Goal: Task Accomplishment & Management: Complete application form

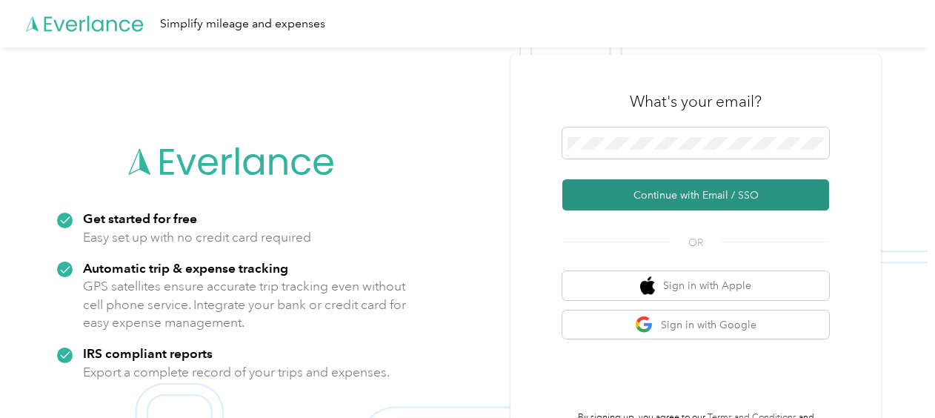
click at [635, 195] on button "Continue with Email / SSO" at bounding box center [695, 194] width 267 height 31
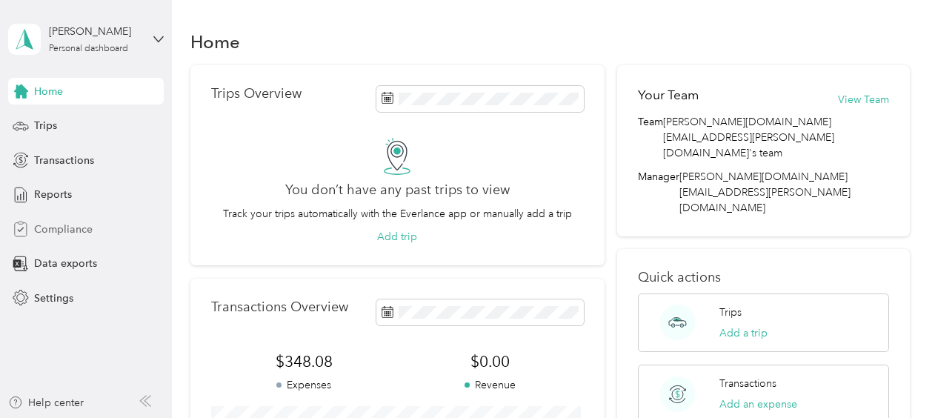
click at [73, 228] on span "Compliance" at bounding box center [63, 230] width 59 height 16
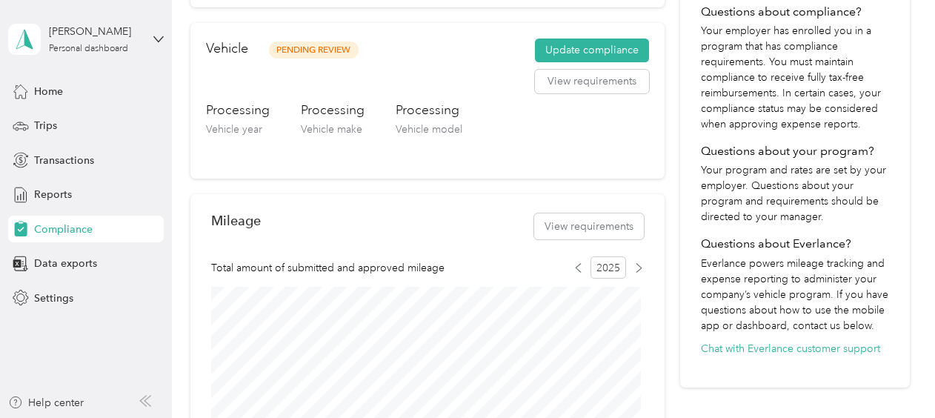
scroll to position [396, 0]
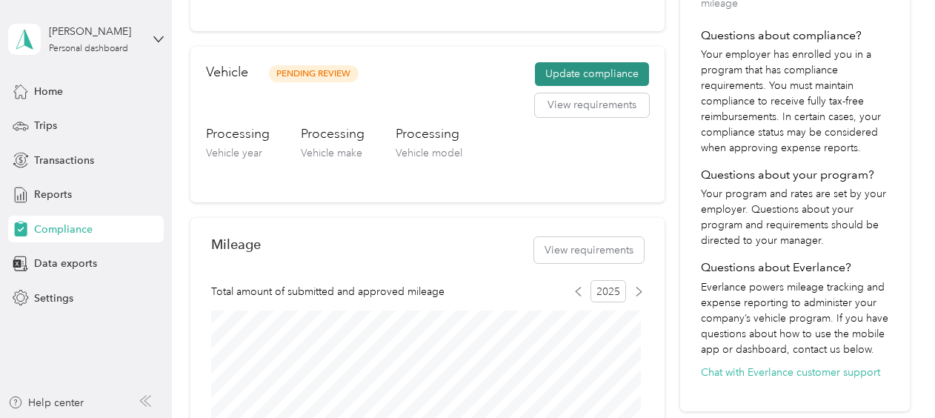
click at [578, 73] on button "Update compliance" at bounding box center [592, 74] width 114 height 24
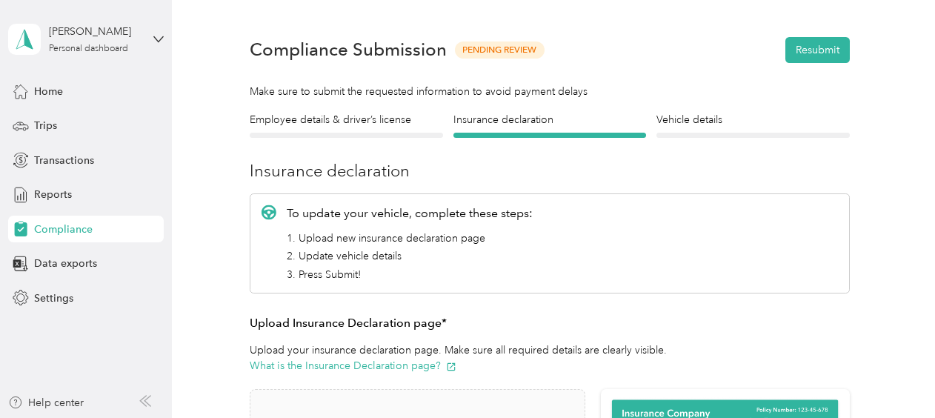
scroll to position [31, 0]
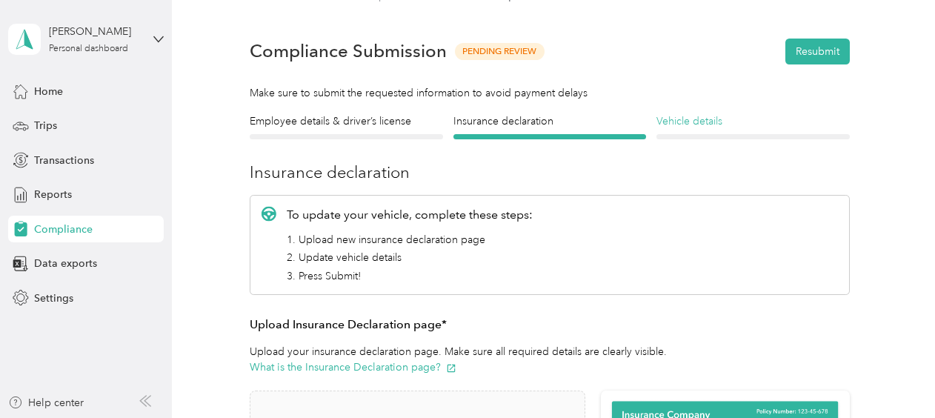
click at [673, 123] on h4 "Vehicle details" at bounding box center [753, 121] width 193 height 16
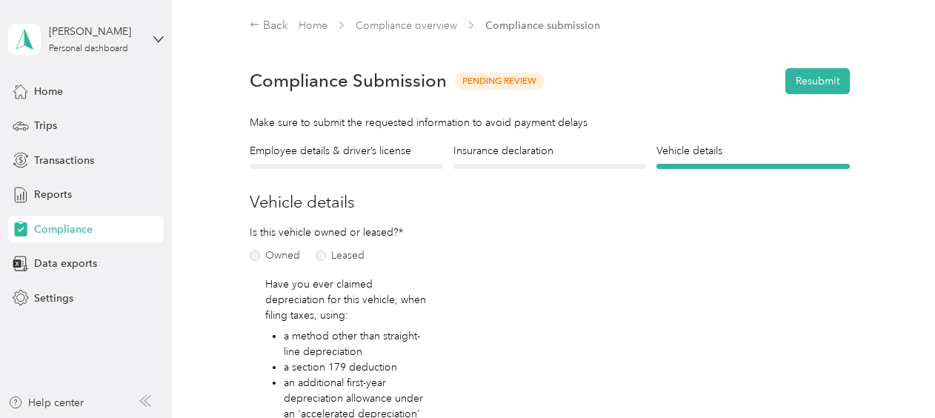
scroll to position [1, 0]
click at [347, 153] on h4 "Employee details & driver’s license" at bounding box center [346, 152] width 193 height 16
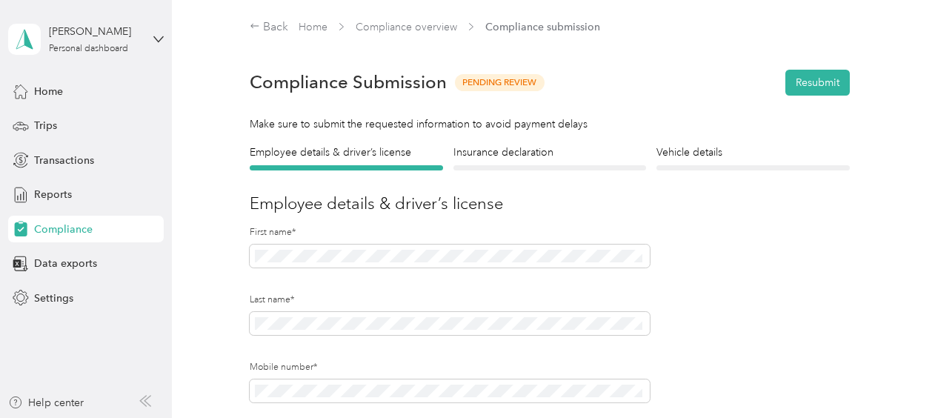
click at [528, 143] on section "Back Home Compliance overview Compliance submission Compliance Submission Pendi…" at bounding box center [550, 387] width 720 height 737
click at [520, 157] on h4 "Insurance declaration" at bounding box center [550, 153] width 193 height 16
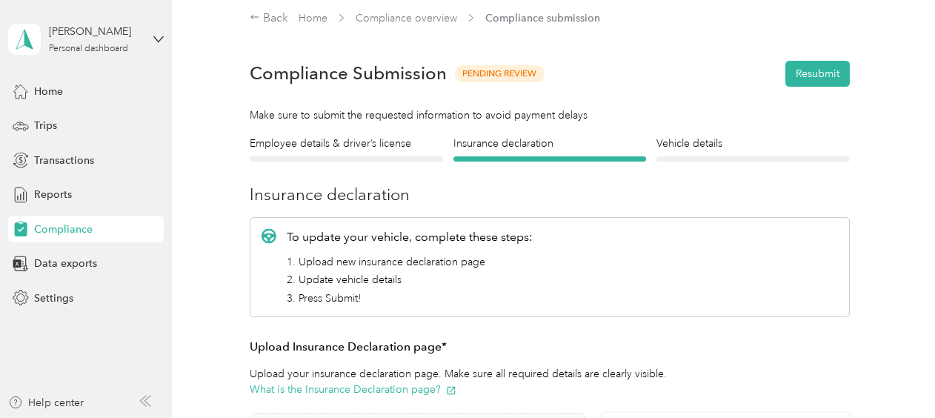
scroll to position [8, 0]
click at [694, 152] on div "Vehicle details Vehicle" at bounding box center [753, 149] width 193 height 26
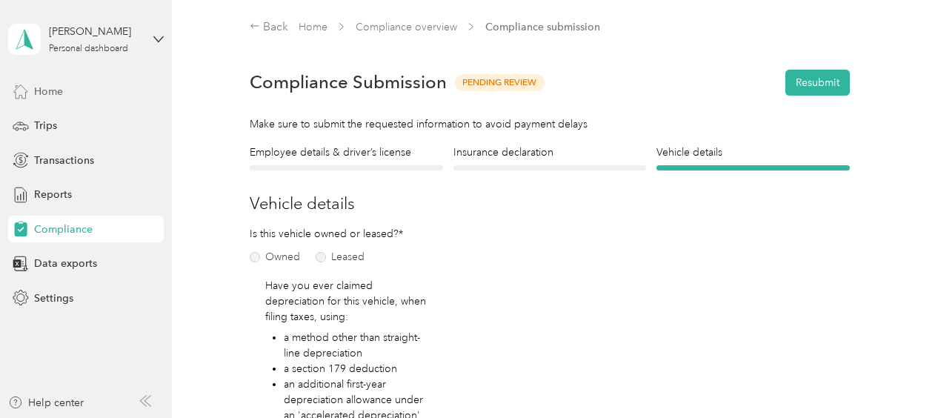
click at [43, 89] on span "Home" at bounding box center [48, 92] width 29 height 16
